Goal: Task Accomplishment & Management: Use online tool/utility

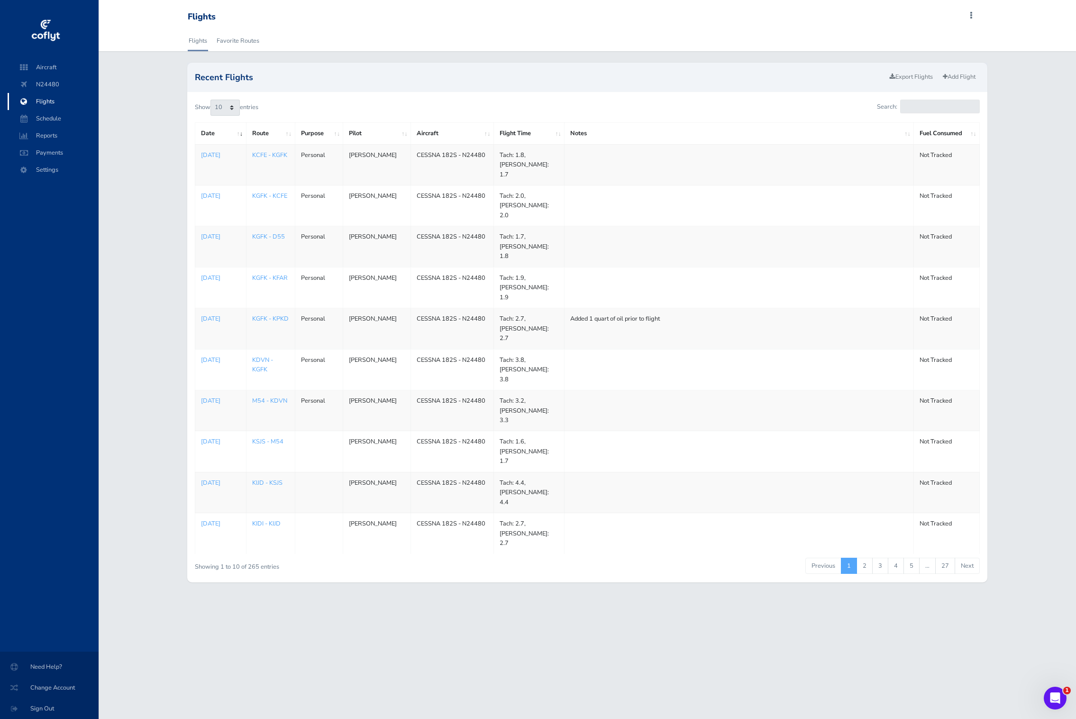
click at [56, 100] on span "Flights" at bounding box center [53, 101] width 72 height 17
drag, startPoint x: 559, startPoint y: 156, endPoint x: 495, endPoint y: 153, distance: 64.1
click at [495, 153] on td "Tach: 1.8, [PERSON_NAME]: 1.7" at bounding box center [528, 164] width 71 height 41
copy td "Tach: 1.8, [PERSON_NAME]: 1.7"
click at [552, 185] on td "Tach: 2.0, [PERSON_NAME]: 2.0" at bounding box center [528, 205] width 71 height 41
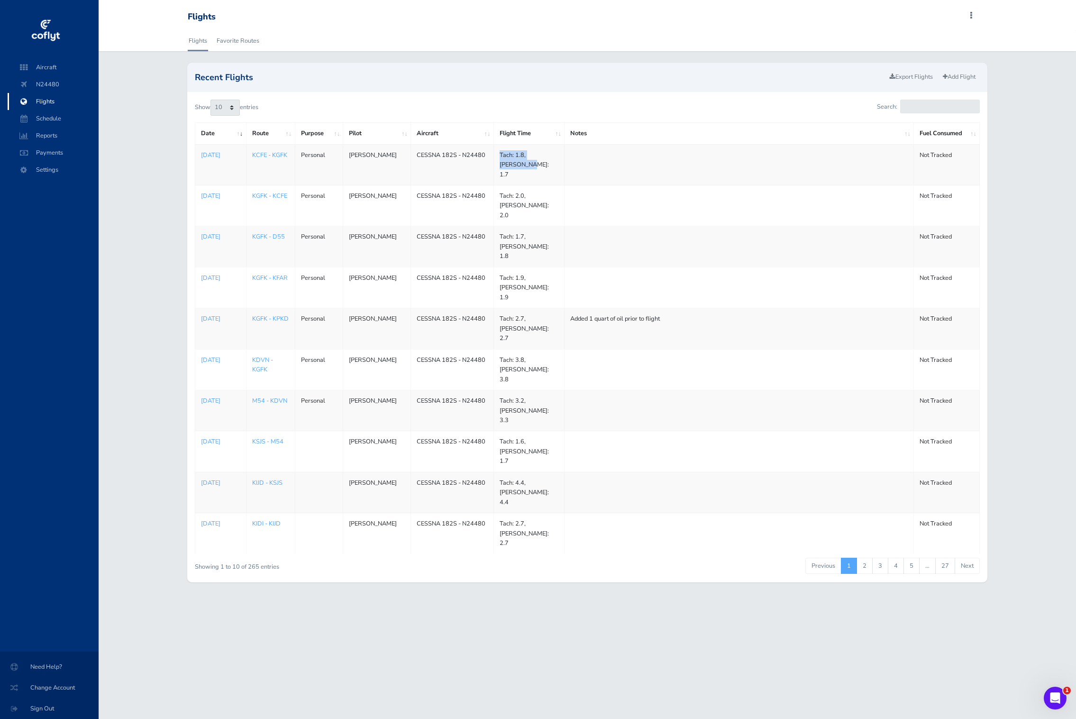
drag, startPoint x: 555, startPoint y: 157, endPoint x: 500, endPoint y: 155, distance: 55.5
click at [500, 155] on td "Tach: 1.8, [PERSON_NAME]: 1.7" at bounding box center [528, 164] width 71 height 41
copy td "Tach: 1.8, [PERSON_NAME]: 1.7"
